Goal: Information Seeking & Learning: Learn about a topic

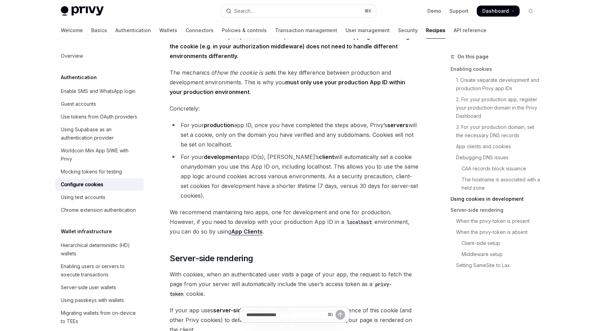
scroll to position [1150, 0]
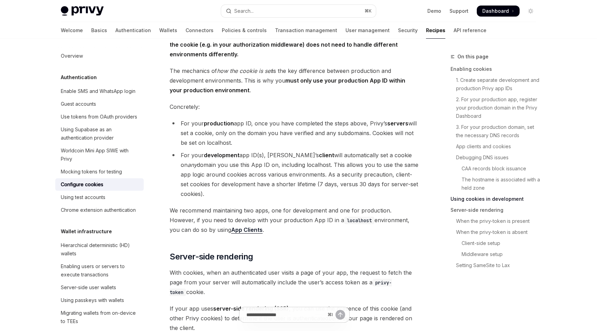
click at [231, 233] on link "App Clients" at bounding box center [246, 229] width 31 height 7
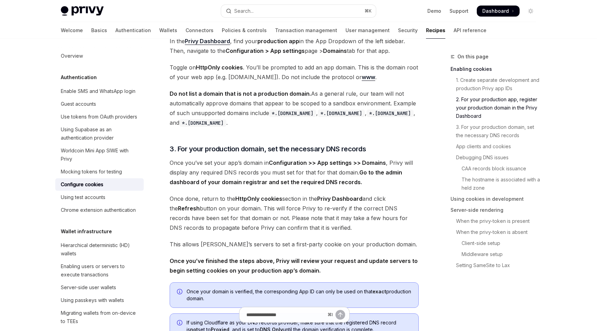
scroll to position [284, 0]
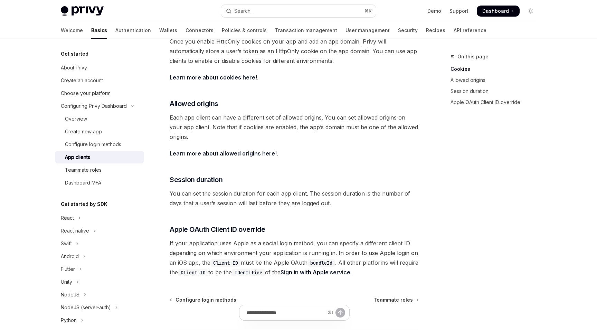
scroll to position [183, 0]
click at [255, 153] on link "Learn more about allowed origins here!" at bounding box center [223, 152] width 107 height 7
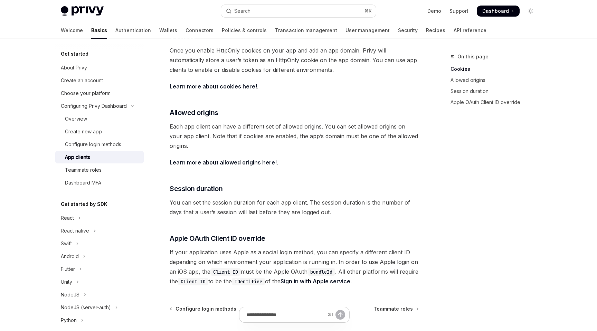
scroll to position [240, 0]
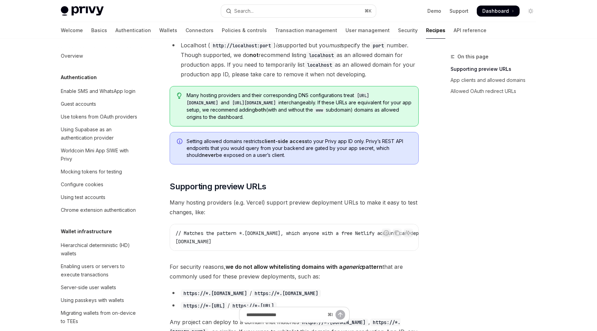
scroll to position [288, 0]
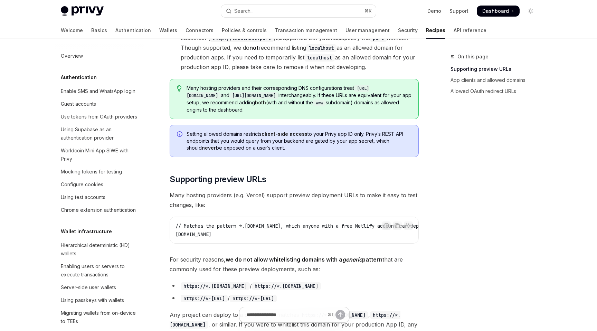
click at [287, 217] on div "// Matches the pattern *.netlify.app, which anyone with a free Netlify account …" at bounding box center [294, 230] width 248 height 26
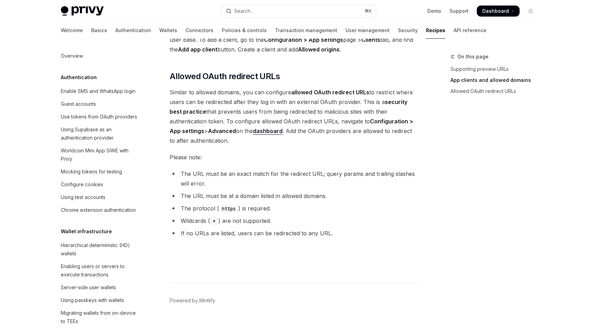
scroll to position [809, 0]
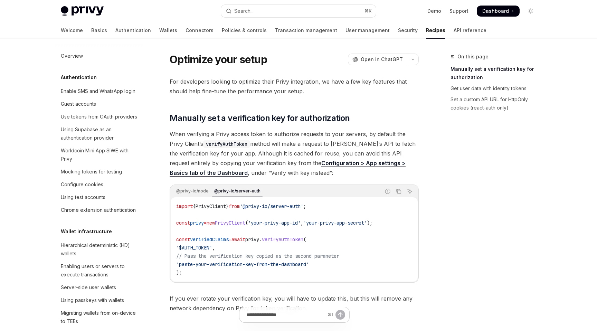
click at [198, 195] on div "@privy-io/node @privy-io/server-auth" at bounding box center [276, 191] width 210 height 12
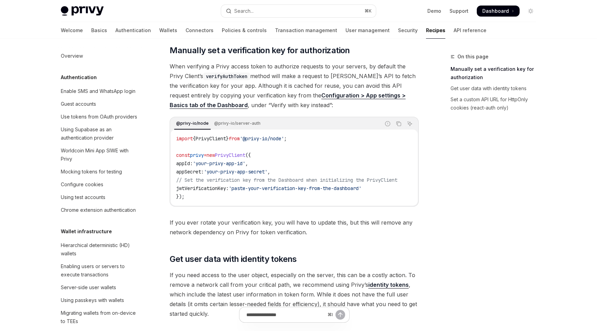
scroll to position [67, 0]
click at [342, 97] on link "Configuration > App settings > Basics tab of the Dashboard" at bounding box center [288, 100] width 236 height 17
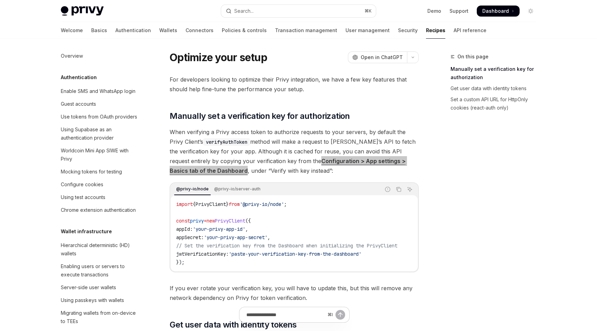
scroll to position [0, 0]
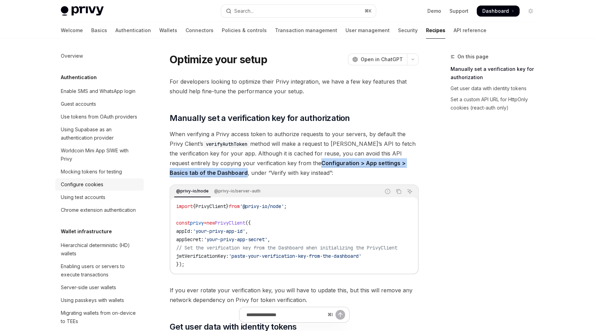
click at [95, 185] on div "Configure cookies" at bounding box center [82, 184] width 42 height 8
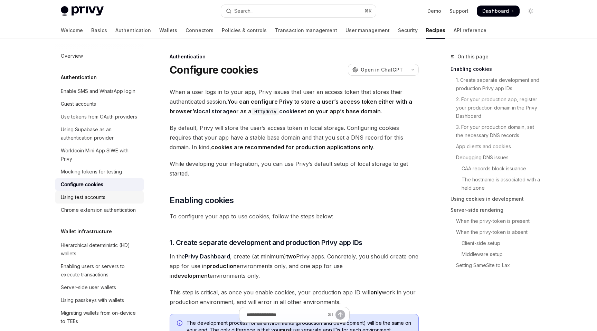
click at [94, 196] on div "Using test accounts" at bounding box center [83, 197] width 45 height 8
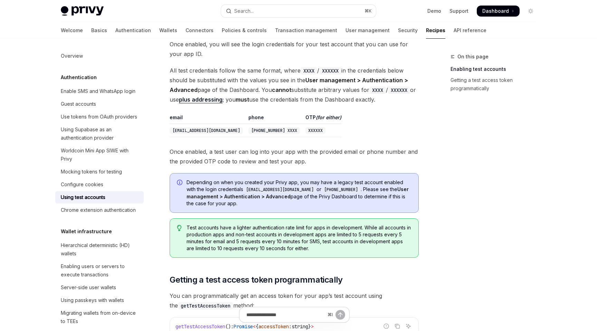
scroll to position [234, 0]
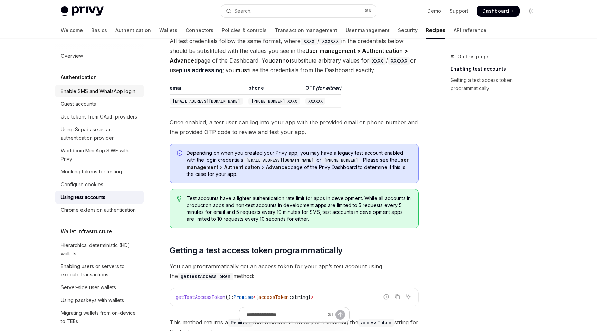
click at [100, 90] on div "Enable SMS and WhatsApp login" at bounding box center [98, 91] width 75 height 8
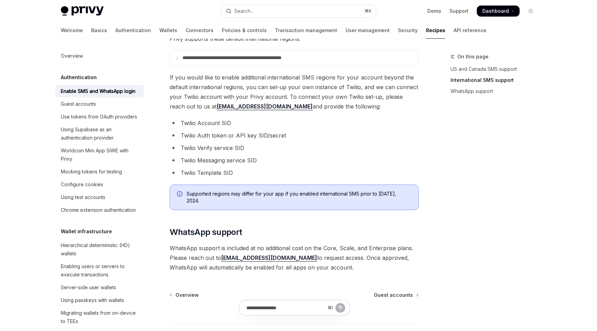
scroll to position [347, 0]
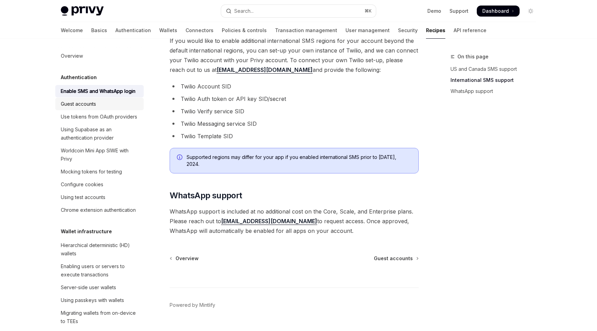
click at [101, 105] on div "Guest accounts" at bounding box center [100, 104] width 79 height 8
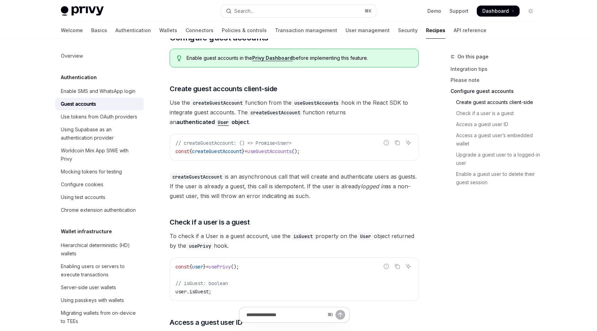
scroll to position [675, 0]
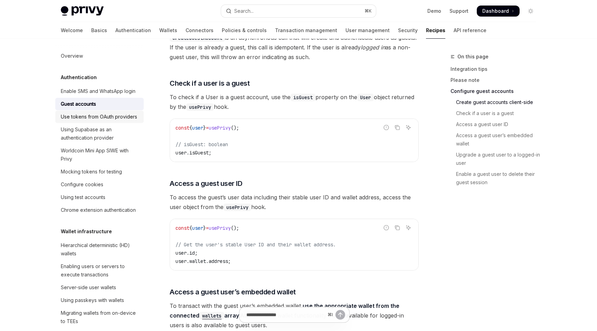
click at [101, 120] on div "Use tokens from OAuth providers" at bounding box center [99, 117] width 76 height 8
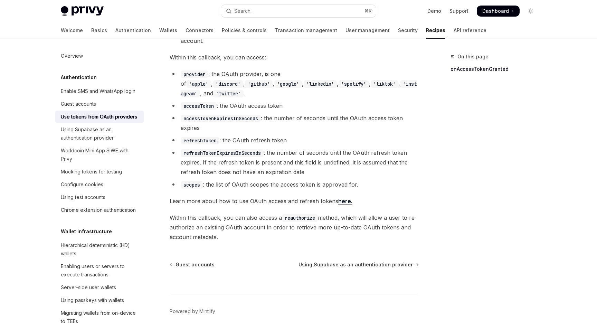
scroll to position [424, 0]
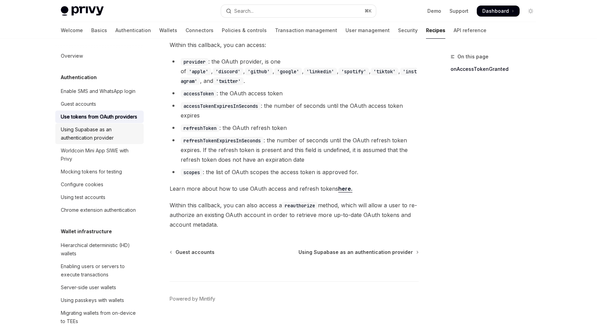
click at [108, 130] on div "Using Supabase as an authentication provider" at bounding box center [100, 133] width 79 height 17
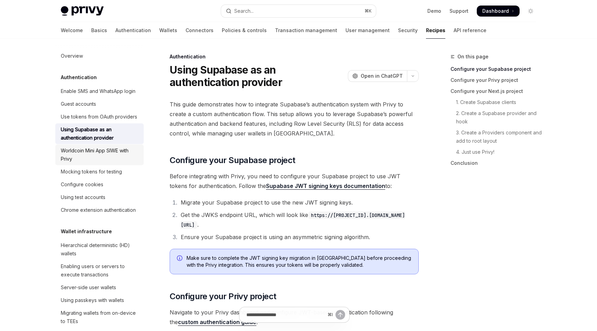
click at [119, 157] on div "Worldcoin Mini App SIWE with Privy" at bounding box center [100, 154] width 79 height 17
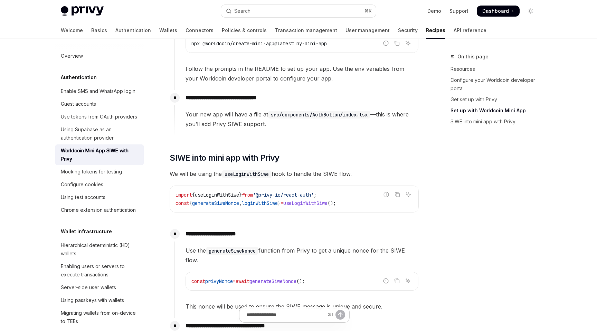
scroll to position [426, 0]
click at [118, 172] on div "Mocking tokens for testing" at bounding box center [91, 171] width 61 height 8
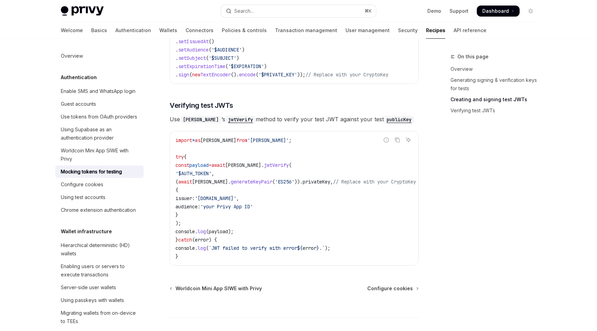
scroll to position [561, 0]
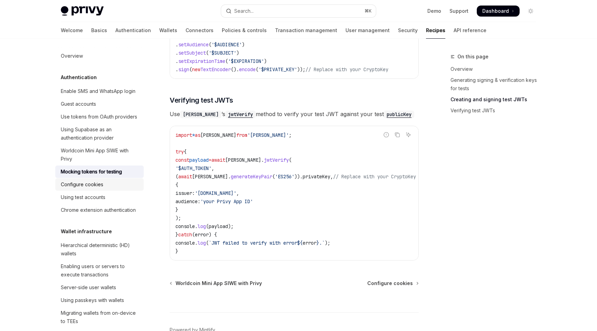
click at [84, 183] on div "Configure cookies" at bounding box center [82, 184] width 42 height 8
type textarea "*"
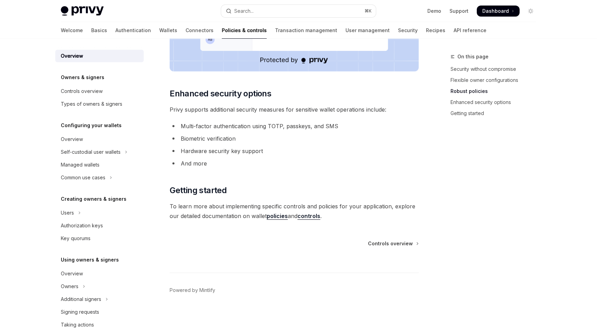
scroll to position [550, 0]
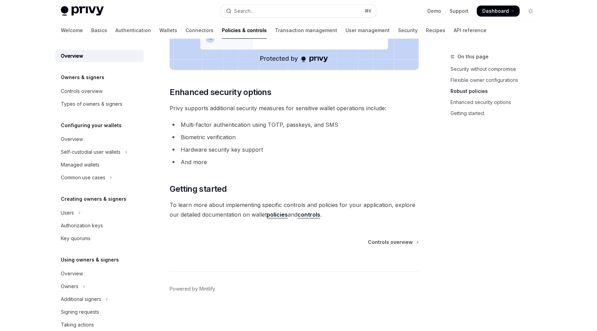
click at [418, 241] on div "Controls overview" at bounding box center [294, 242] width 249 height 7
click at [405, 245] on span "Controls overview" at bounding box center [390, 242] width 45 height 7
type textarea "*"
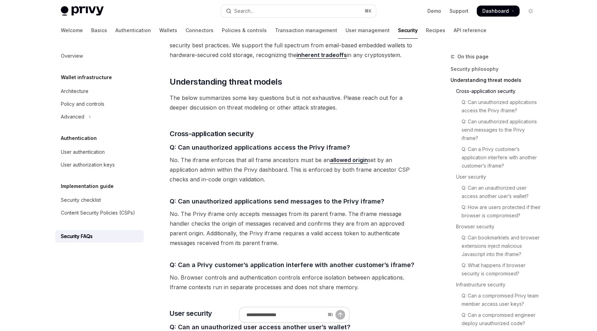
scroll to position [451, 0]
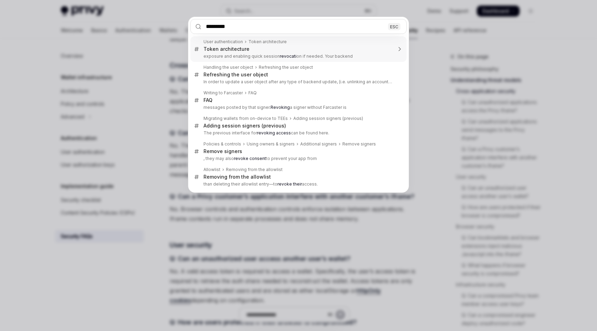
type input "**********"
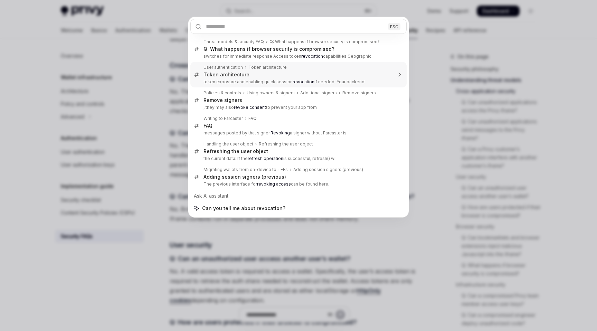
type textarea "*"
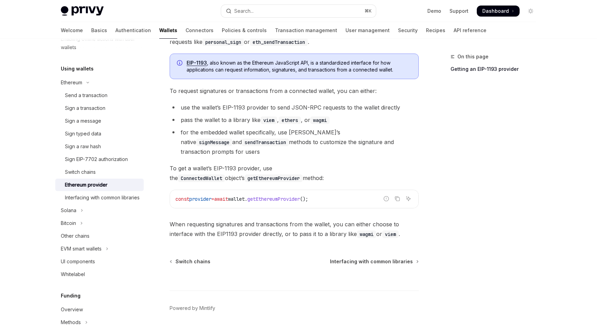
scroll to position [96, 0]
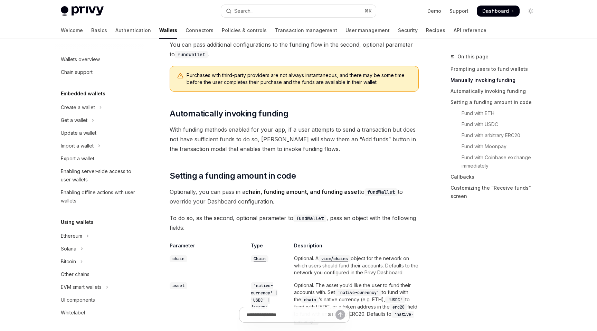
scroll to position [214, 0]
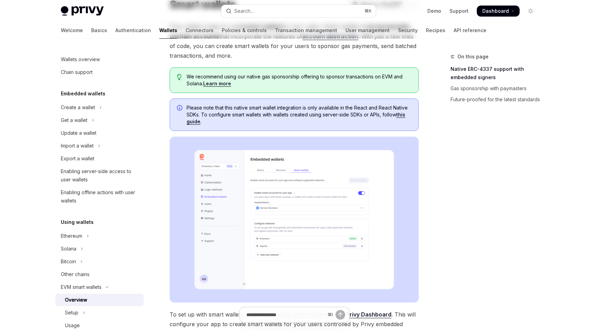
scroll to position [79, 0]
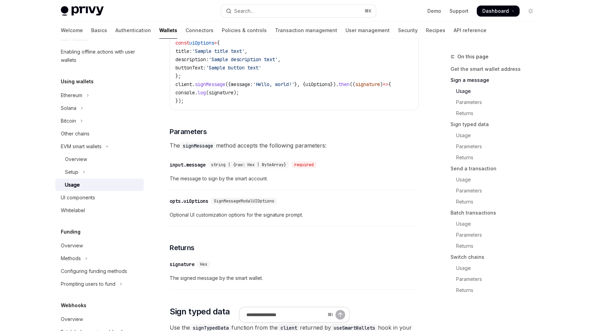
scroll to position [346, 0]
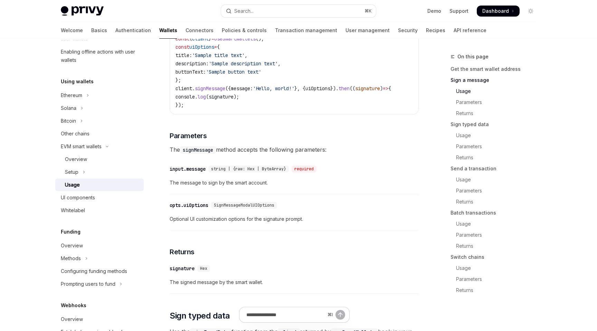
click at [294, 172] on div "string | {raw: Hex | ByteArray} required" at bounding box center [263, 168] width 111 height 7
click at [297, 172] on div "required" at bounding box center [303, 168] width 25 height 7
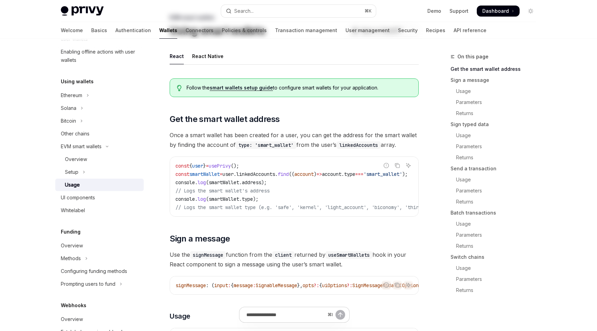
scroll to position [0, 0]
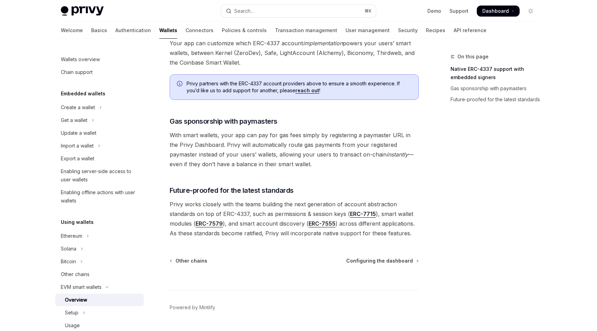
scroll to position [490, 0]
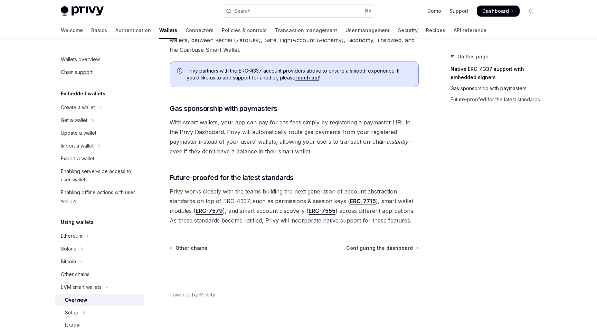
click at [467, 90] on link "Gas sponsorship with paymasters" at bounding box center [495, 88] width 91 height 11
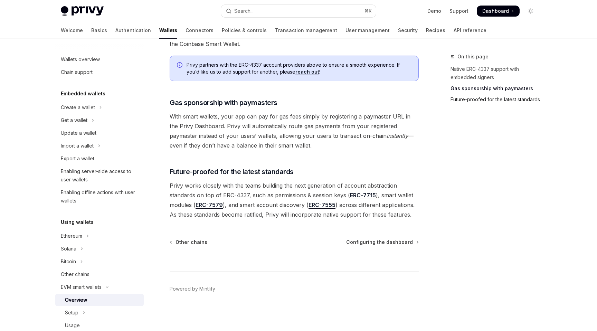
click at [467, 102] on link "Future-proofed for the latest standards" at bounding box center [495, 99] width 91 height 11
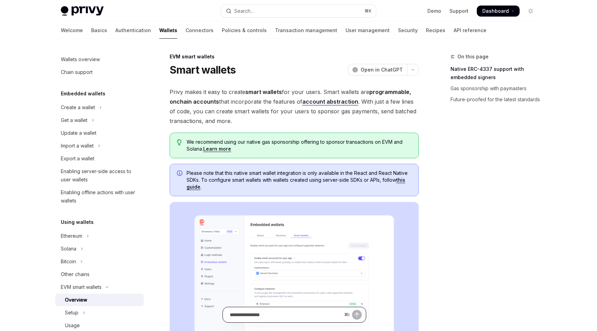
click at [263, 315] on input "Ask a question..." at bounding box center [286, 314] width 112 height 15
paste input "**********"
type input "**********"
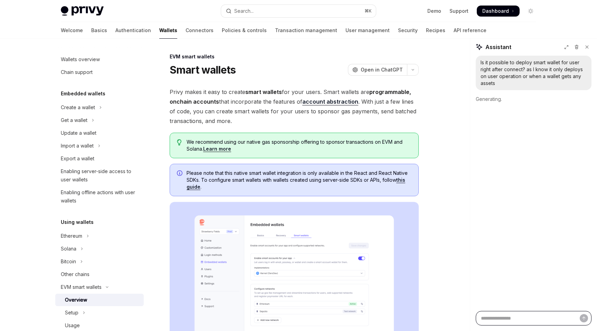
scroll to position [0, 0]
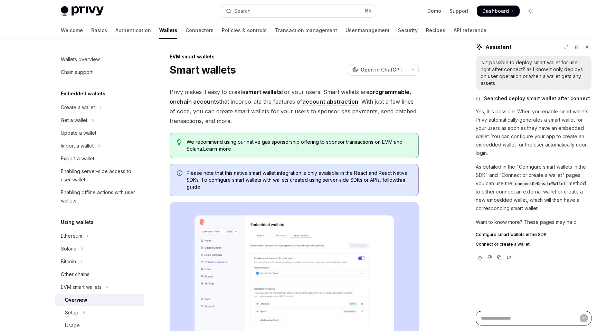
type textarea "*"
click at [489, 233] on span "Configure smart wallets in the SDK" at bounding box center [510, 235] width 71 height 6
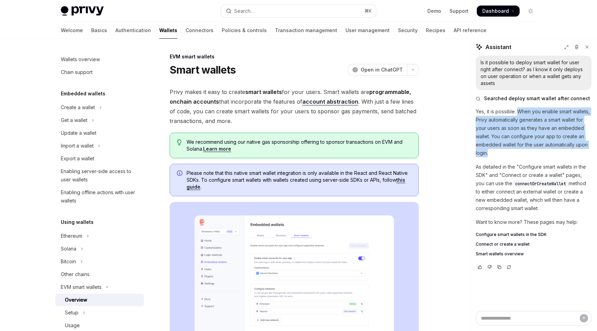
drag, startPoint x: 518, startPoint y: 112, endPoint x: 529, endPoint y: 152, distance: 41.9
click at [529, 152] on p "Yes, it is possible. When you enable smart wallets, Privy automatically generat…" at bounding box center [533, 132] width 116 height 50
copy p "When you enable smart wallets, Privy automatically generates a smart wallet for…"
click at [500, 253] on span "Smart wallets overview" at bounding box center [499, 254] width 48 height 6
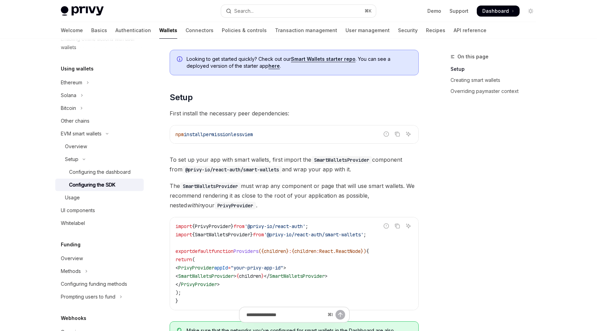
scroll to position [128, 0]
